Goal: Transaction & Acquisition: Purchase product/service

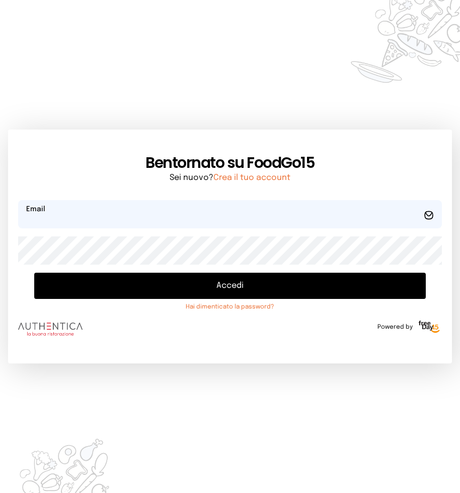
type input "**********"
click at [228, 284] on button "Accedi" at bounding box center [230, 285] width 392 height 26
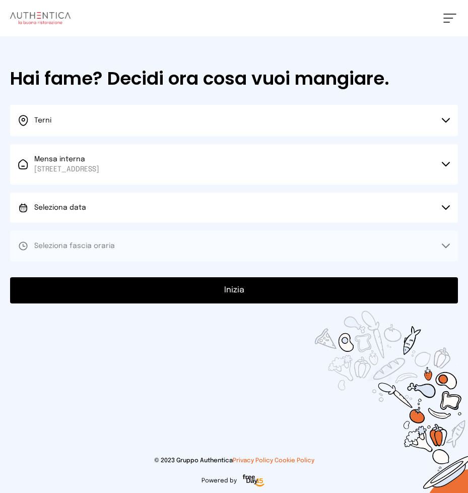
click at [442, 208] on icon at bounding box center [446, 207] width 8 height 5
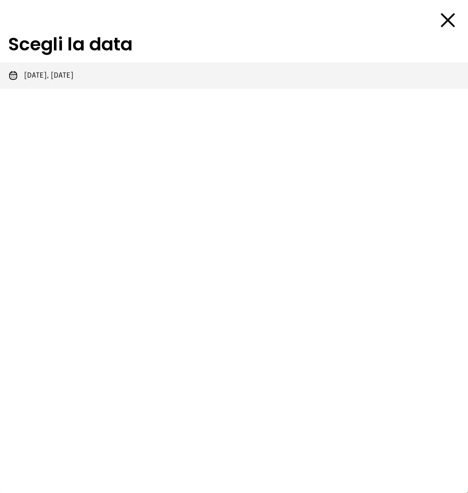
click at [34, 75] on span "[DATE], [DATE]" at bounding box center [48, 76] width 49 height 10
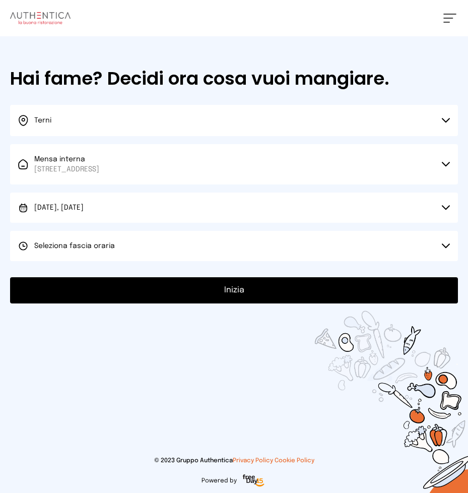
drag, startPoint x: 444, startPoint y: 243, endPoint x: 300, endPoint y: 213, distance: 147.6
click at [444, 243] on button "Seleziona fascia oraria" at bounding box center [234, 246] width 448 height 30
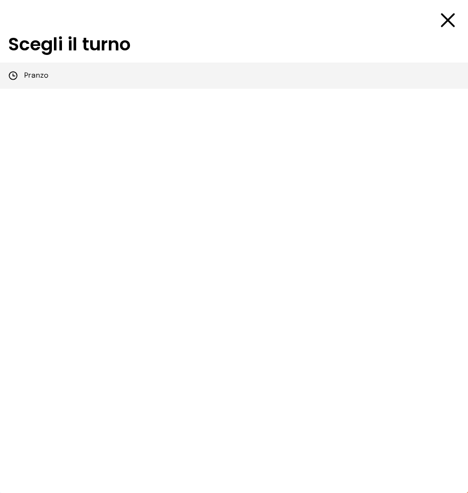
click at [33, 76] on span "Pranzo" at bounding box center [36, 76] width 24 height 10
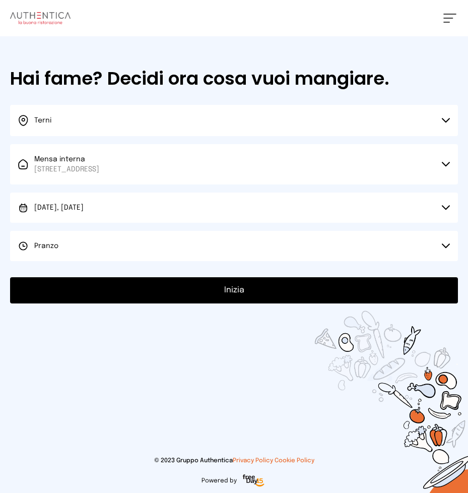
click at [236, 291] on button "Inizia" at bounding box center [234, 290] width 448 height 26
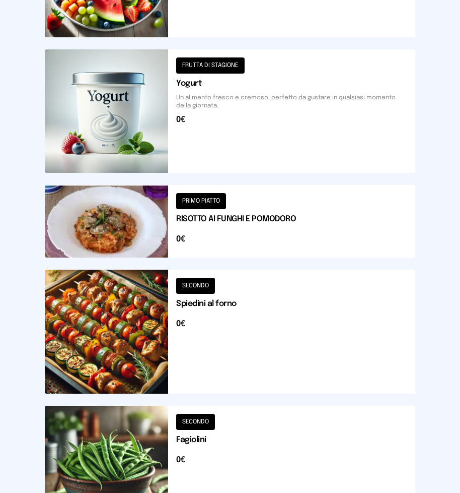
scroll to position [1190, 0]
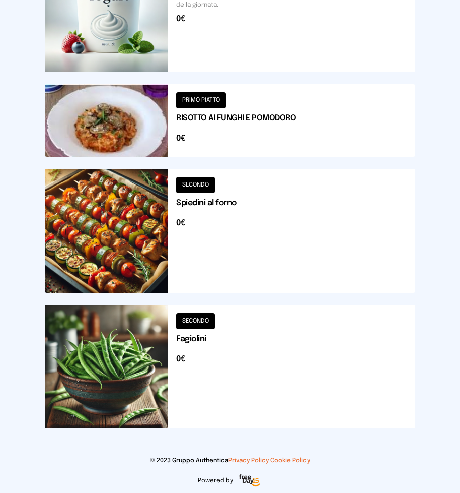
click at [239, 230] on button at bounding box center [230, 230] width 371 height 123
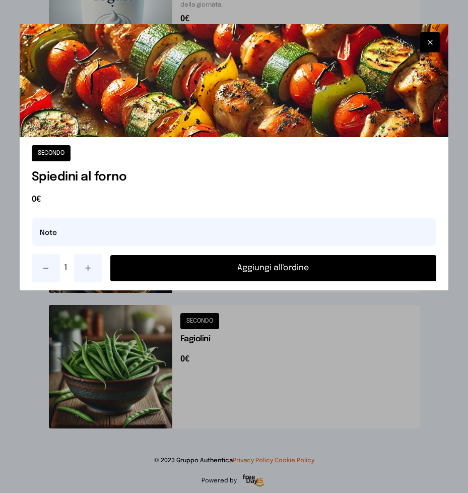
click at [272, 269] on button "Aggiungi all'ordine" at bounding box center [273, 268] width 326 height 26
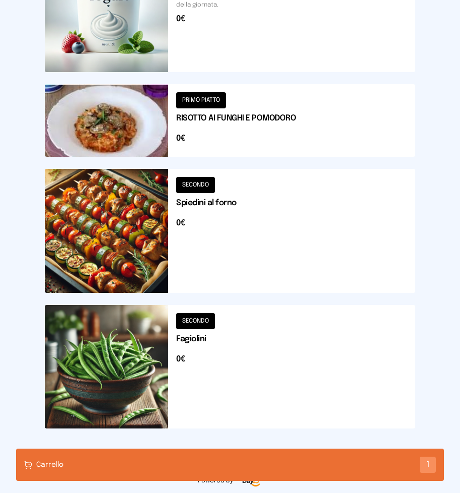
scroll to position [1089, 0]
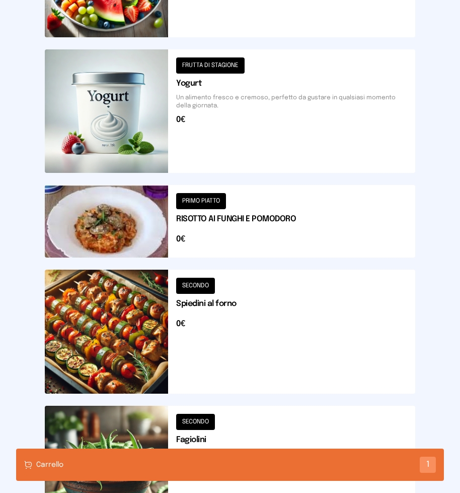
click at [267, 226] on button at bounding box center [230, 221] width 371 height 73
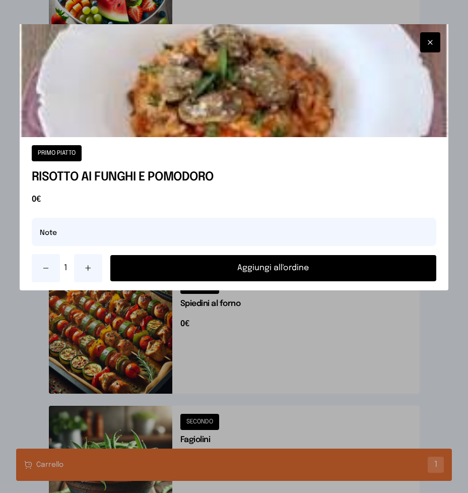
click at [268, 270] on button "Aggiungi all'ordine" at bounding box center [273, 268] width 326 height 26
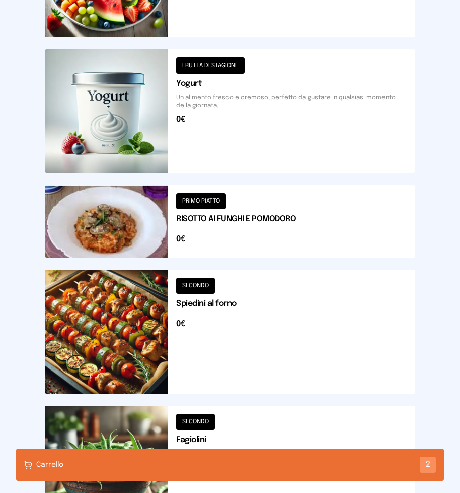
click at [237, 114] on button at bounding box center [230, 110] width 371 height 123
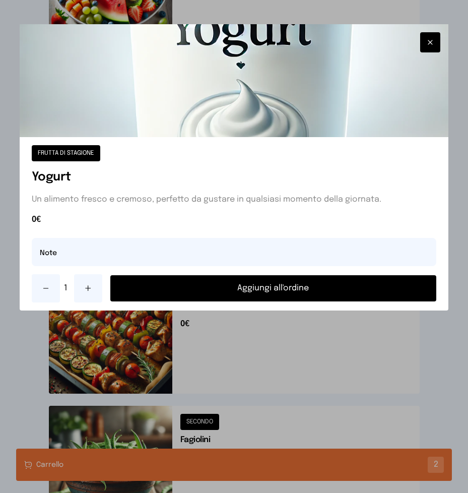
click at [251, 288] on button "Aggiungi all'ordine" at bounding box center [273, 288] width 326 height 26
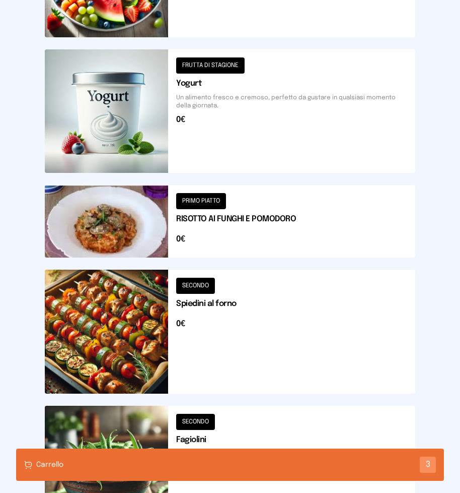
click at [157, 466] on div "Carrello 3" at bounding box center [230, 464] width 428 height 32
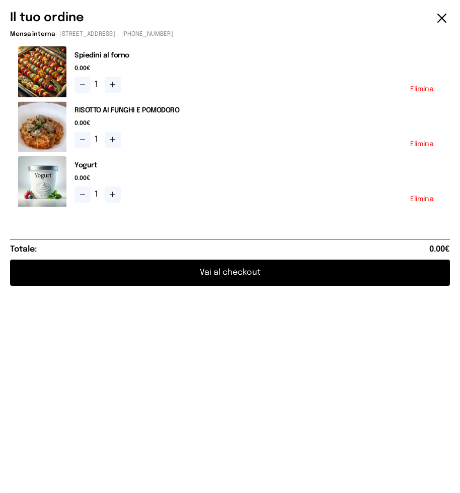
click at [228, 269] on button "Vai al checkout" at bounding box center [230, 272] width 440 height 26
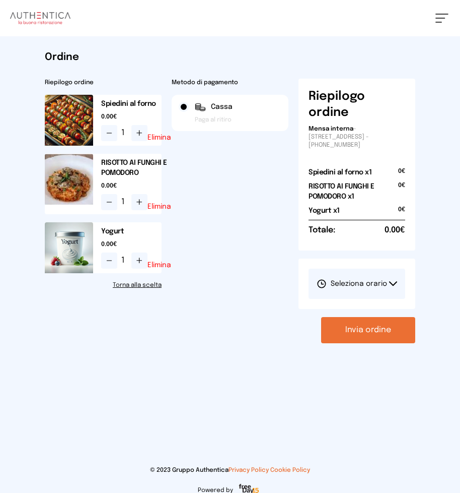
click at [393, 282] on icon at bounding box center [393, 283] width 8 height 5
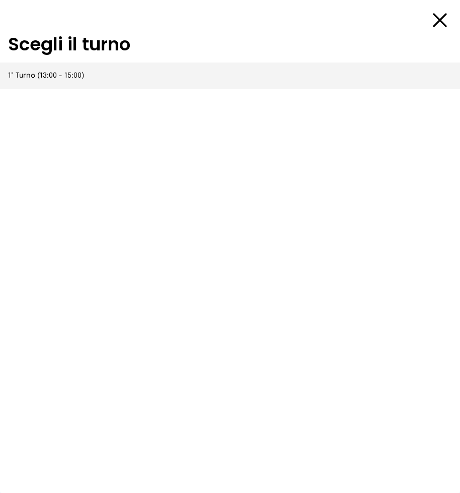
click at [42, 78] on span "1° Turno (13:00 - 15:00)" at bounding box center [46, 76] width 76 height 10
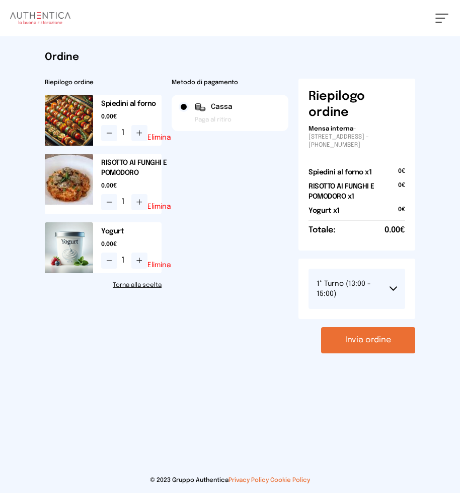
click at [356, 330] on button "Invia ordine" at bounding box center [368, 340] width 94 height 26
